Goal: Task Accomplishment & Management: Use online tool/utility

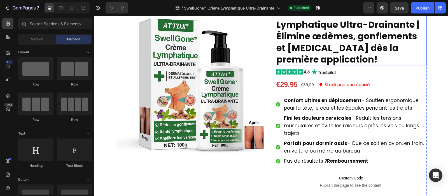
scroll to position [71, 0]
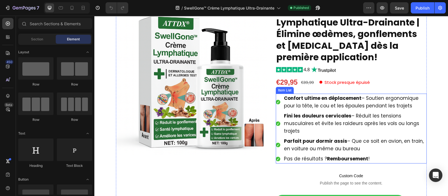
click at [309, 109] on p "Confort ultime en déplacement – Soutien ergonomique pour la tête, le cou et les…" at bounding box center [355, 101] width 142 height 15
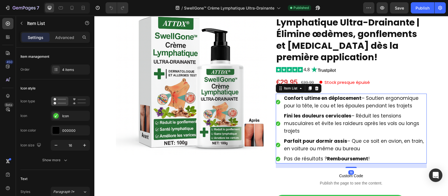
click at [313, 103] on span "Confort ultime en déplacement – Soutien ergonomique pour la tête, le cou et les…" at bounding box center [351, 102] width 135 height 14
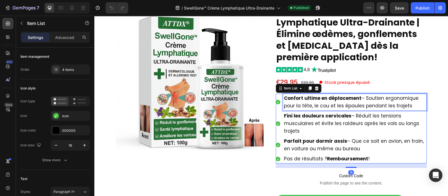
click at [313, 103] on span "Confort ultime en déplacement – Soutien ergonomique pour la tête, le cou et les…" at bounding box center [351, 102] width 135 height 14
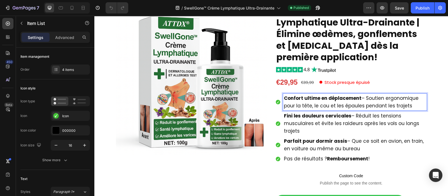
click at [313, 103] on span "Confort ultime en déplacement – Soutien ergonomique pour la tête, le cou et les…" at bounding box center [351, 102] width 135 height 14
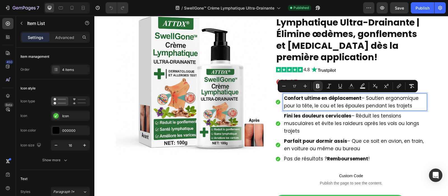
type input "15"
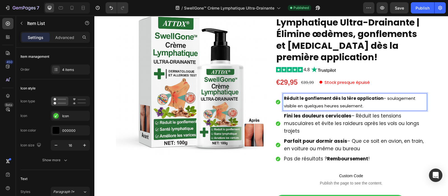
click at [323, 105] on p "Réduit le gonflement dès la 1ère application – soulagement visible en quelques …" at bounding box center [355, 101] width 142 height 15
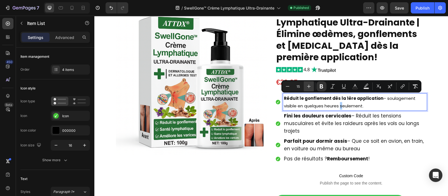
click at [310, 87] on icon "Editor contextual toolbar" at bounding box center [309, 87] width 6 height 6
type input "17"
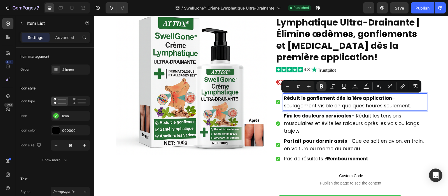
click at [311, 117] on strong "Fini les douleurs cervicales" at bounding box center [318, 115] width 68 height 7
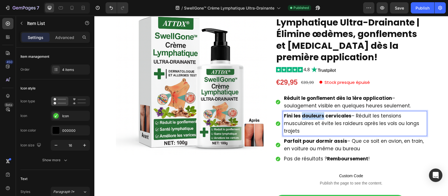
click at [311, 117] on strong "Fini les douleurs cervicales" at bounding box center [318, 115] width 68 height 7
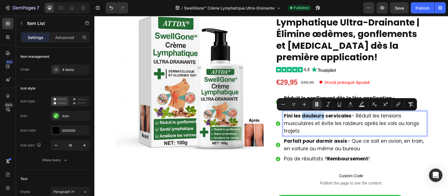
type input "15"
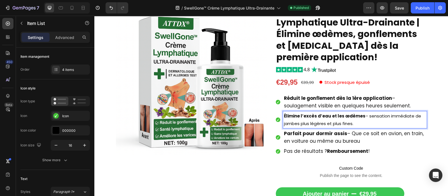
click at [330, 118] on strong "Élimine l’excès d’eau et les œdèmes" at bounding box center [325, 116] width 82 height 6
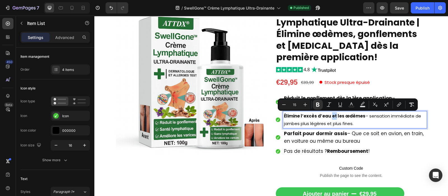
drag, startPoint x: 330, startPoint y: 118, endPoint x: 304, endPoint y: 101, distance: 31.0
click at [304, 101] on div "Réduit le gonflement dès la 1ère application – soulagement visible en quelques …" at bounding box center [351, 125] width 151 height 62
click at [304, 102] on icon "Editor contextual toolbar" at bounding box center [306, 105] width 6 height 6
type input "17"
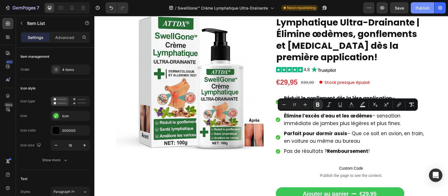
click at [423, 6] on div "Publish" at bounding box center [423, 8] width 14 height 6
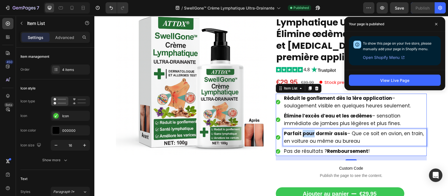
click at [304, 137] on strong "Parfait pour dormir assis" at bounding box center [315, 133] width 63 height 7
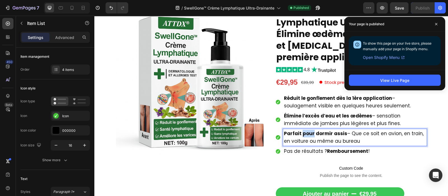
click at [304, 137] on strong "Parfait pour dormir assis" at bounding box center [315, 133] width 63 height 7
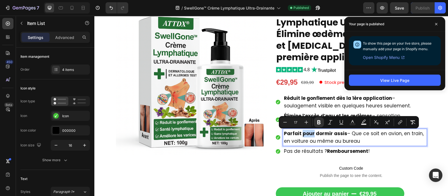
type input "15"
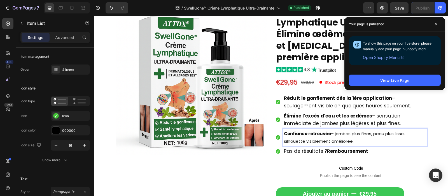
click at [304, 137] on p "Confiance retrouvée – jambes plus fines, peau plus lisse, silhouette visiblemen…" at bounding box center [355, 137] width 142 height 15
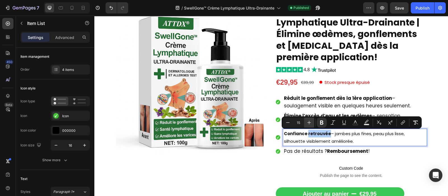
click at [312, 122] on icon "Editor contextual toolbar" at bounding box center [310, 123] width 6 height 6
type input "17"
click at [417, 8] on div "Publish" at bounding box center [423, 8] width 14 height 6
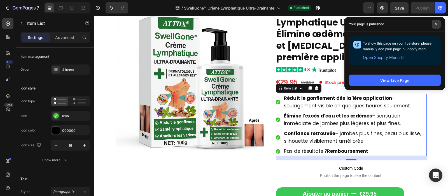
click at [437, 21] on span at bounding box center [436, 24] width 9 height 9
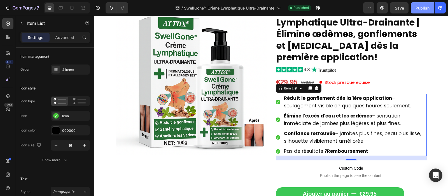
click at [425, 8] on div "Publish" at bounding box center [423, 8] width 14 height 6
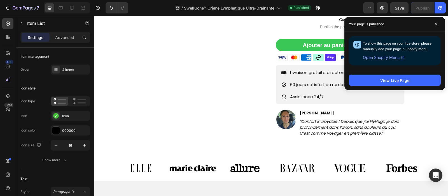
scroll to position [221, 0]
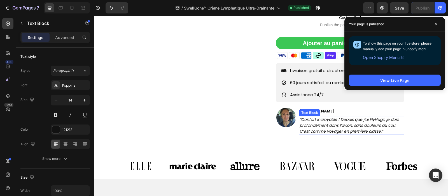
click at [324, 122] on icon "“Confort incroyable ! Depuis que j’ai FlyHugz, je dors profondément dans l’avio…" at bounding box center [349, 125] width 99 height 17
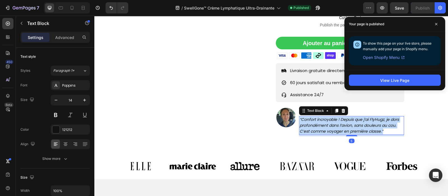
click at [324, 122] on icon "“Confort incroyable ! Depuis que j’ai FlyHugz, je dors profondément dans l’avio…" at bounding box center [349, 125] width 99 height 17
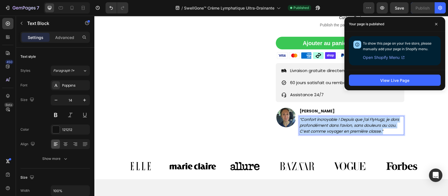
click at [324, 122] on icon "“Confort incroyable ! Depuis que j’ai FlyHugz, je dors profondément dans l’avio…" at bounding box center [349, 125] width 99 height 17
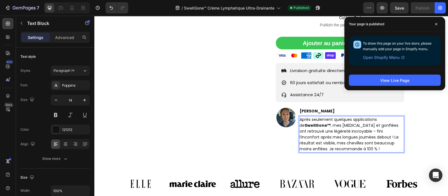
click at [324, 122] on p "Après seulement quelques applications de SwellGone™ , mes [MEDICAL_DATA] et gon…" at bounding box center [352, 134] width 104 height 35
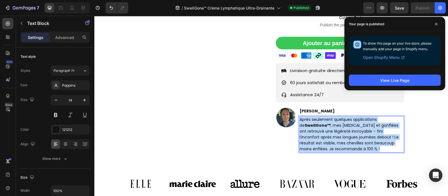
click at [324, 122] on p "Après seulement quelques applications de SwellGone™ , mes [MEDICAL_DATA] et gon…" at bounding box center [352, 134] width 104 height 35
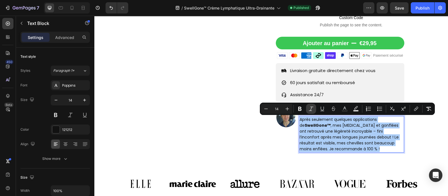
click at [312, 107] on icon "Editor contextual toolbar" at bounding box center [311, 108] width 4 height 4
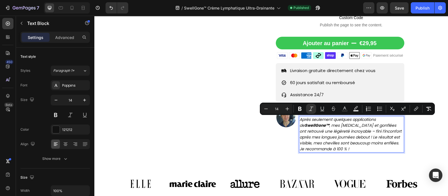
click at [353, 148] on p "Après seulement quelques applications de SwellGone™ , mes [MEDICAL_DATA] et gon…" at bounding box center [352, 134] width 104 height 35
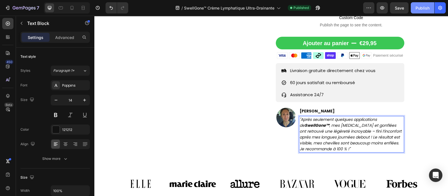
click at [422, 11] on button "Publish" at bounding box center [423, 7] width 24 height 11
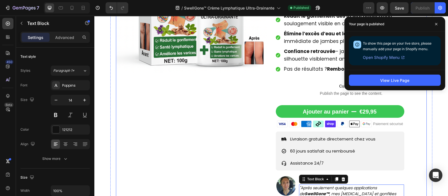
scroll to position [152, 0]
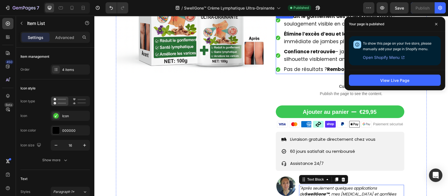
click at [298, 71] on span "Pas de résultats ? Remboursement !" at bounding box center [327, 69] width 86 height 7
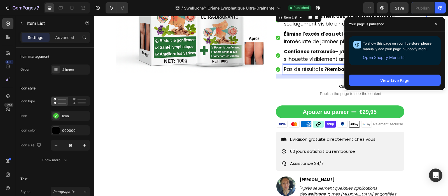
click at [298, 71] on span "Pas de résultats ? Remboursement !" at bounding box center [327, 69] width 86 height 7
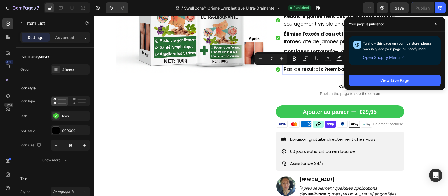
copy span "Pas de résultats ? Remboursement !"
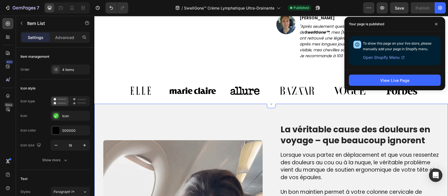
scroll to position [316, 0]
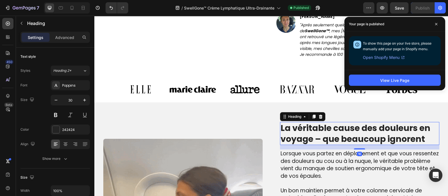
click at [297, 131] on h2 "La véritable cause des douleurs en voyage – que beaucoup ignorent" at bounding box center [359, 133] width 159 height 23
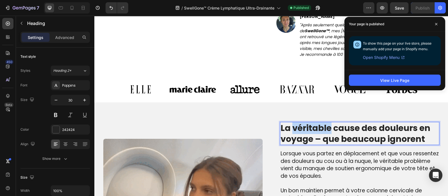
click at [297, 131] on h2 "La véritable cause des douleurs en voyage – que beaucoup ignorent" at bounding box center [359, 133] width 159 height 23
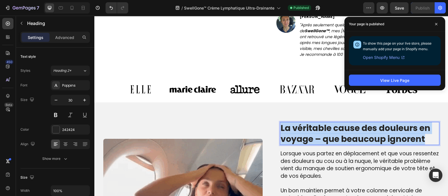
click at [297, 131] on p "La véritable cause des douleurs en voyage – que beaucoup ignorent" at bounding box center [360, 133] width 158 height 22
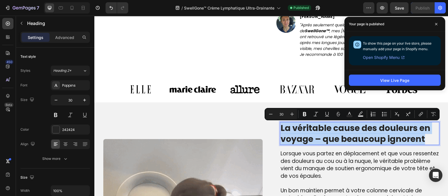
click at [297, 131] on p "La véritable cause des douleurs en voyage – que beaucoup ignorent" at bounding box center [360, 133] width 158 height 22
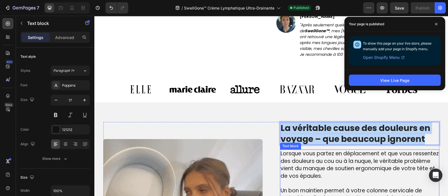
click at [298, 156] on span "Lorsque vous partez en déplacement et que vous ressentez des douleurs au cou ou…" at bounding box center [360, 165] width 158 height 30
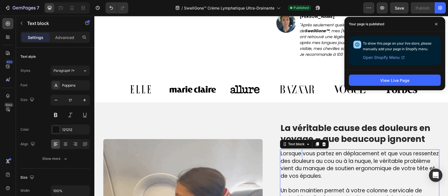
click at [298, 156] on span "Lorsque vous partez en déplacement et que vous ressentez des douleurs au cou ou…" at bounding box center [360, 165] width 158 height 30
